Goal: Use online tool/utility

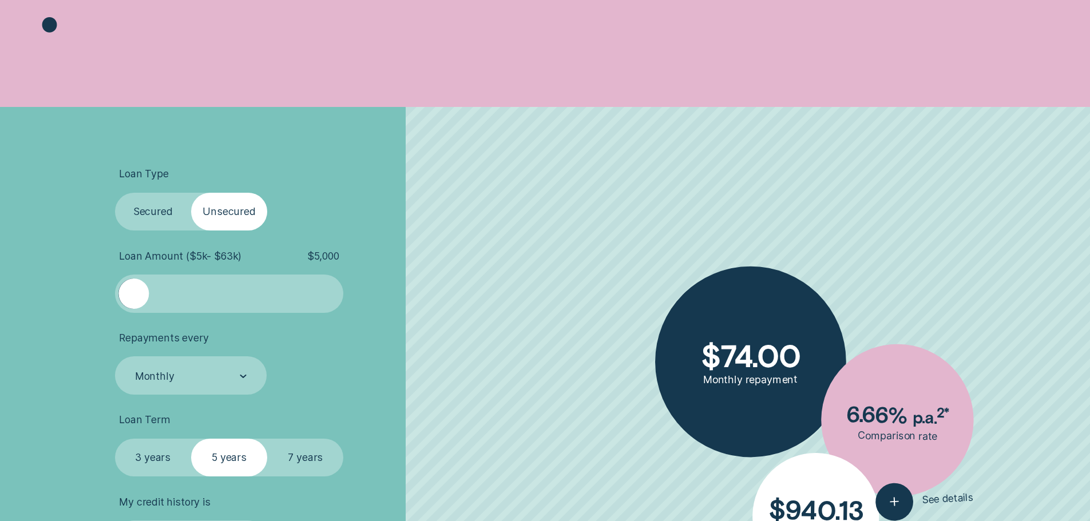
click at [326, 255] on span "$ 5,000" at bounding box center [323, 256] width 32 height 13
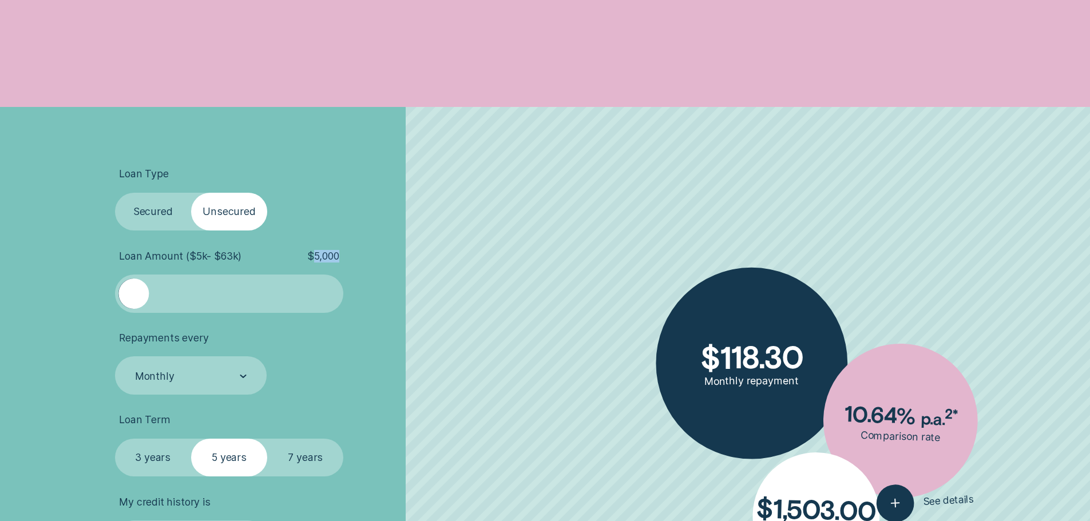
click at [326, 259] on span "$ 5,000" at bounding box center [323, 256] width 32 height 13
click at [334, 257] on span "$ 5,000" at bounding box center [323, 256] width 32 height 13
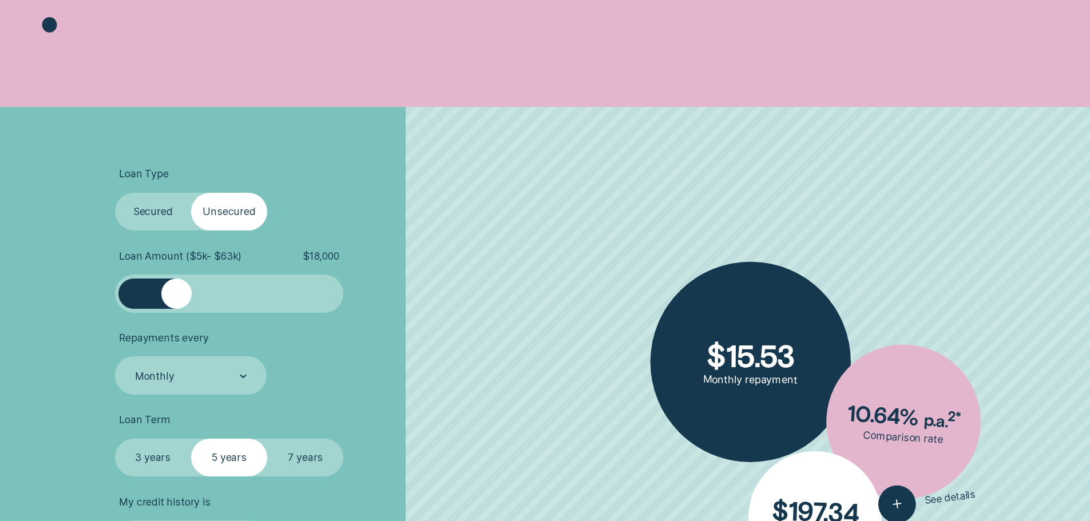
drag, startPoint x: 140, startPoint y: 293, endPoint x: 177, endPoint y: 299, distance: 37.7
click at [177, 299] on div at bounding box center [176, 294] width 30 height 30
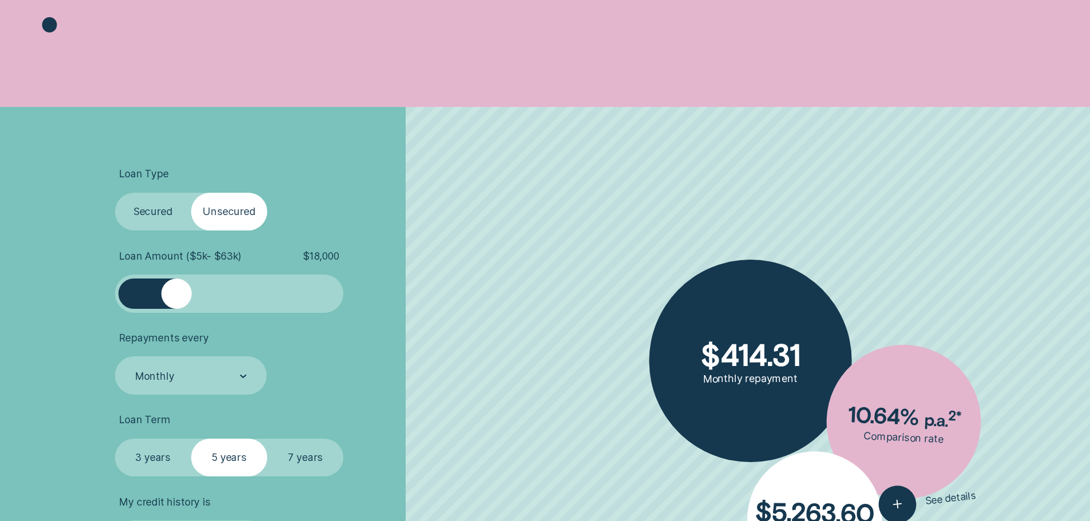
drag, startPoint x: 183, startPoint y: 289, endPoint x: 177, endPoint y: 292, distance: 6.4
click at [177, 292] on div at bounding box center [176, 294] width 30 height 30
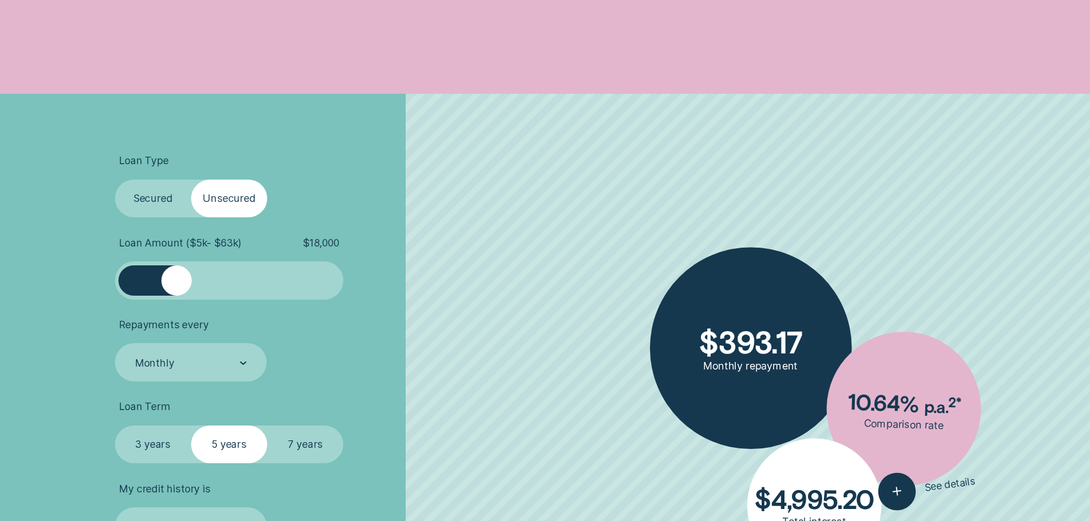
scroll to position [401, 0]
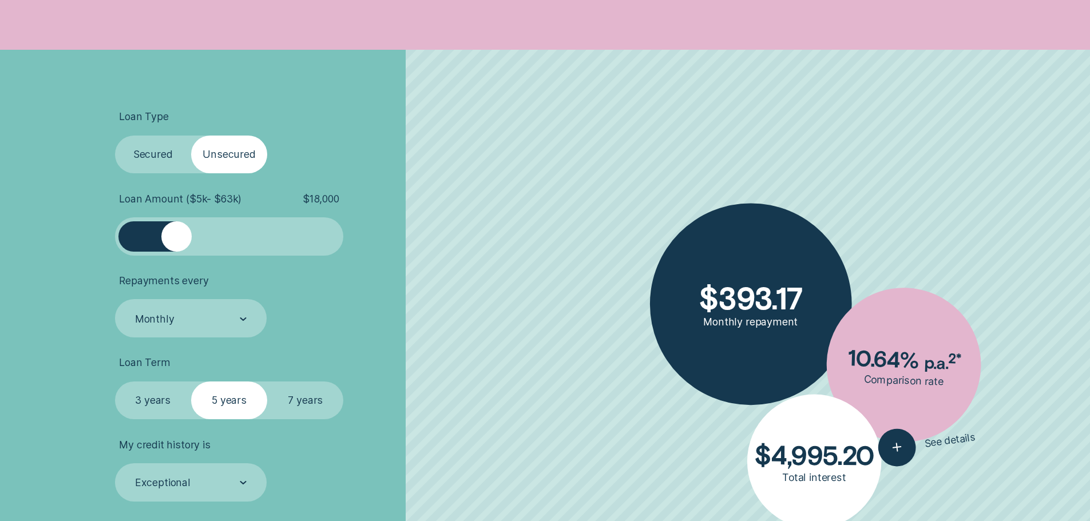
click at [302, 407] on label "7 years" at bounding box center [305, 401] width 76 height 38
click at [267, 382] on input "7 years" at bounding box center [267, 382] width 0 height 0
